Goal: Check status: Check status

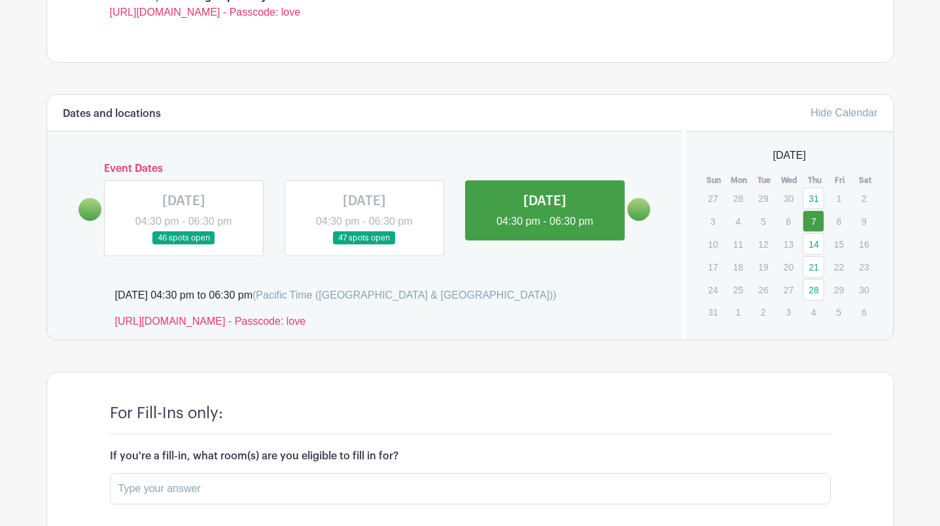
scroll to position [454, 0]
click at [817, 244] on link "14" at bounding box center [813, 245] width 22 height 22
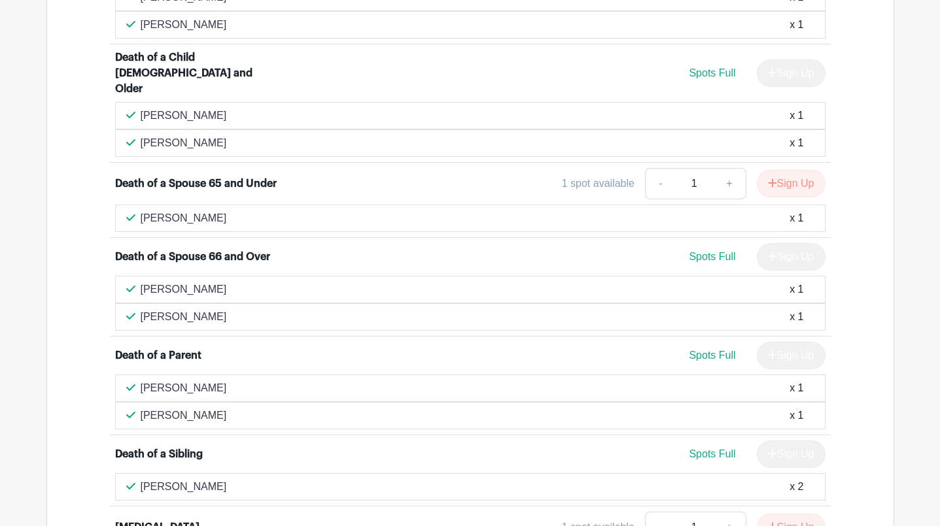
scroll to position [965, 0]
